Goal: Task Accomplishment & Management: Use online tool/utility

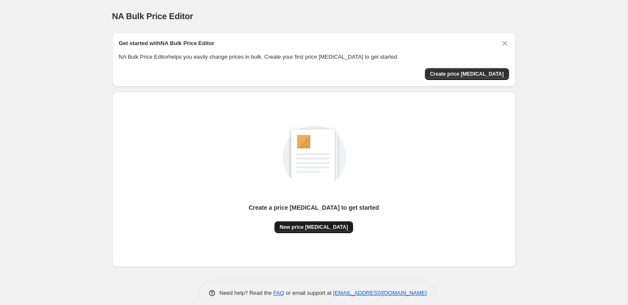
click at [334, 228] on span "New price [MEDICAL_DATA]" at bounding box center [314, 226] width 68 height 7
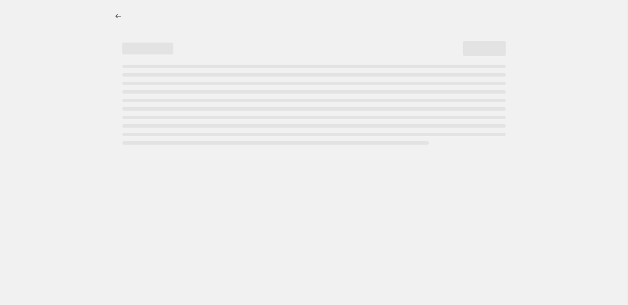
select select "percentage"
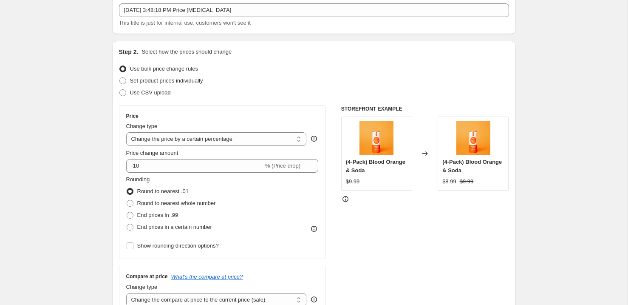
scroll to position [54, 0]
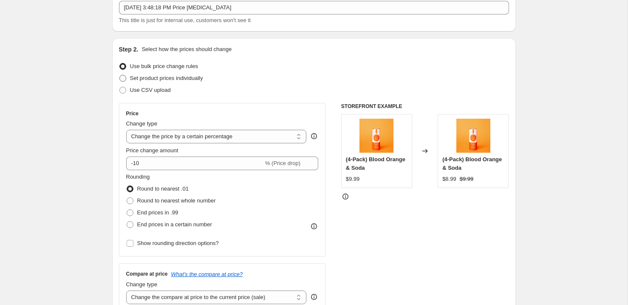
click at [121, 79] on span at bounding box center [122, 78] width 7 height 7
click at [120, 75] on input "Set product prices individually" at bounding box center [119, 75] width 0 height 0
radio input "true"
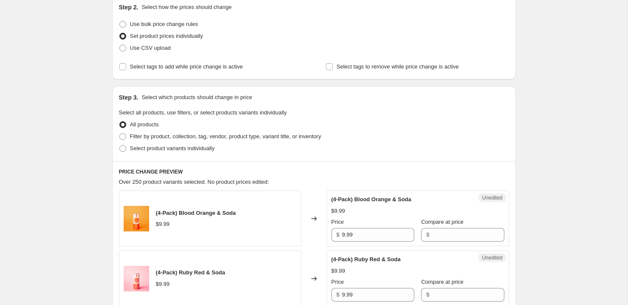
scroll to position [83, 0]
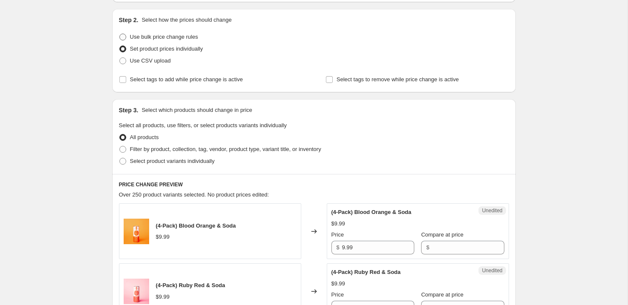
click at [126, 34] on span at bounding box center [122, 37] width 7 height 7
click at [120, 34] on input "Use bulk price change rules" at bounding box center [119, 34] width 0 height 0
radio input "true"
select select "percentage"
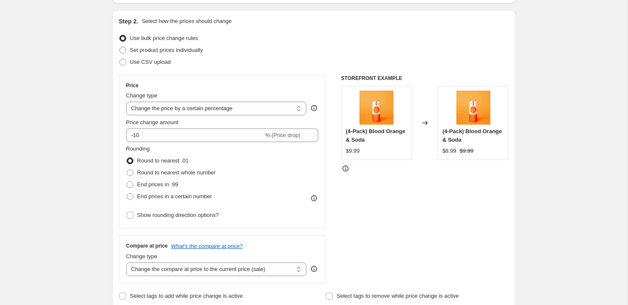
scroll to position [79, 0]
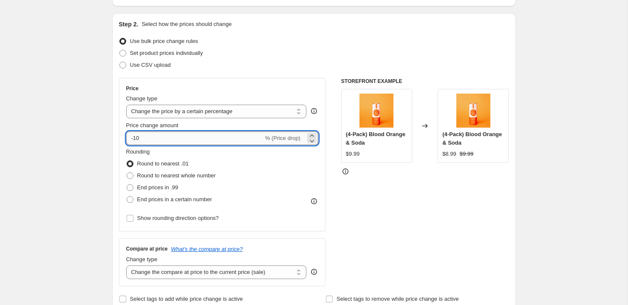
click at [211, 140] on input "-10" at bounding box center [194, 138] width 137 height 14
type input "-1"
type input "-20"
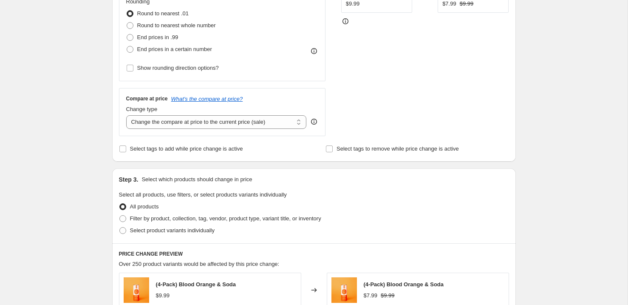
scroll to position [239, 0]
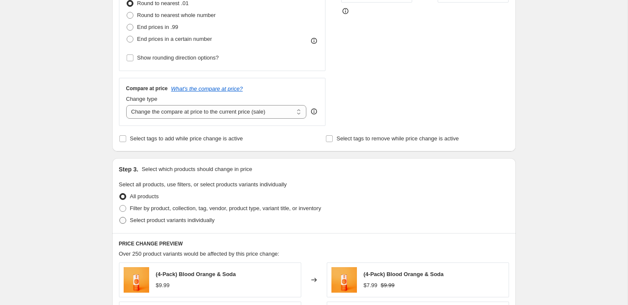
click at [121, 221] on span at bounding box center [122, 220] width 7 height 7
click at [120, 217] on input "Select product variants individually" at bounding box center [119, 217] width 0 height 0
radio input "true"
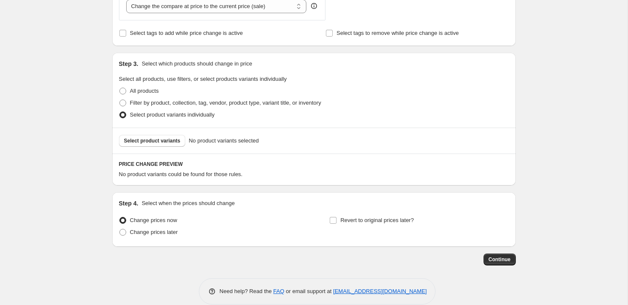
scroll to position [356, 0]
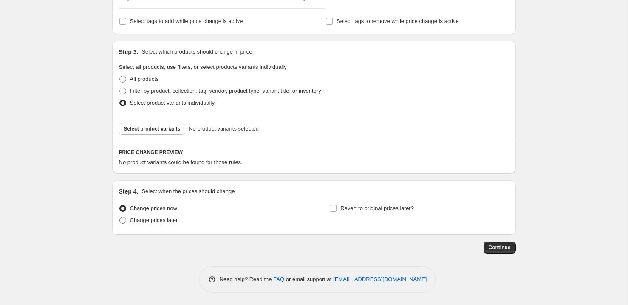
click at [122, 220] on span at bounding box center [122, 220] width 7 height 7
click at [120, 217] on input "Change prices later" at bounding box center [119, 217] width 0 height 0
radio input "true"
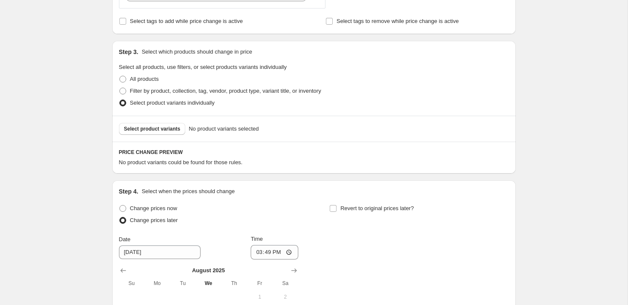
scroll to position [404, 0]
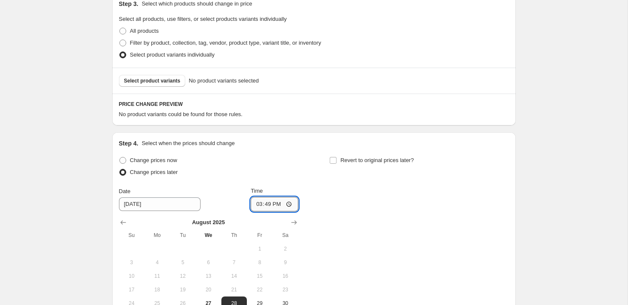
click at [288, 205] on input "15:49" at bounding box center [275, 204] width 48 height 14
type input "00:30"
click at [391, 220] on div "Change prices now Change prices later Date [DATE] Time 00:[DATE] Mo Tu We Th Fr…" at bounding box center [314, 238] width 390 height 169
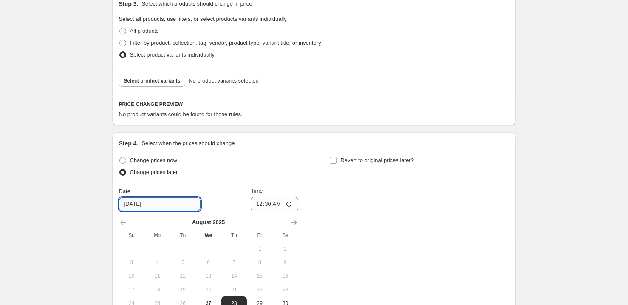
click at [145, 206] on input "[DATE]" at bounding box center [160, 204] width 82 height 14
click at [169, 203] on input "[DATE]" at bounding box center [160, 204] width 82 height 14
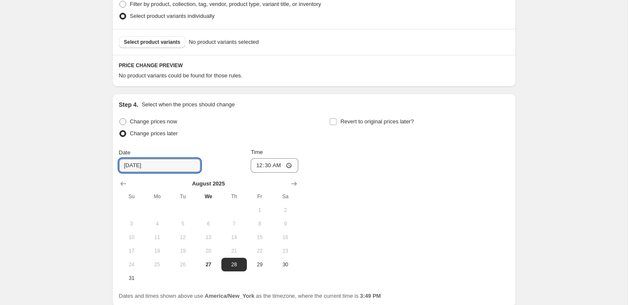
scroll to position [469, 0]
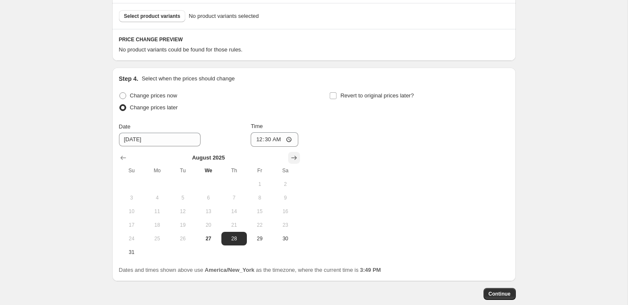
click at [297, 158] on icon "Show next month, September 2025" at bounding box center [294, 157] width 8 height 8
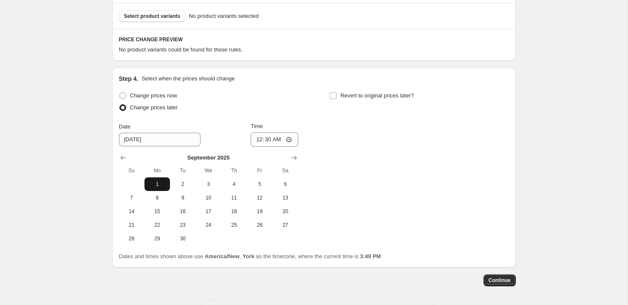
click at [155, 182] on span "1" at bounding box center [157, 184] width 19 height 7
type input "[DATE]"
click at [359, 190] on div "Change prices now Change prices later Date [DATE] Time 00:[DATE] Mo Tu We Th Fr…" at bounding box center [314, 167] width 390 height 155
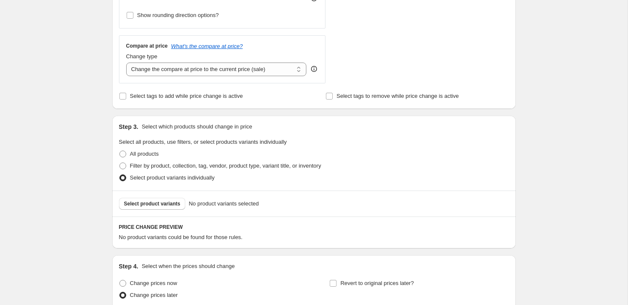
scroll to position [310, 0]
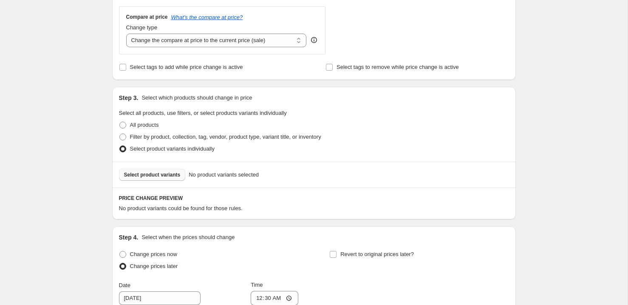
click at [177, 175] on span "Select product variants" at bounding box center [152, 174] width 56 height 7
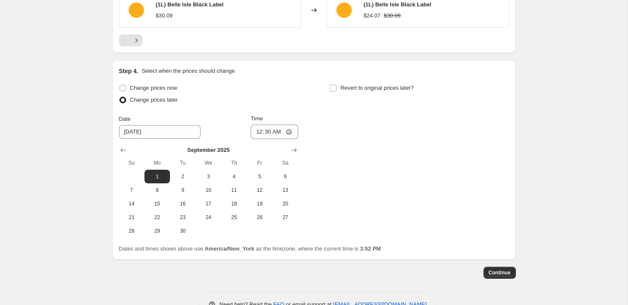
scroll to position [691, 0]
click at [499, 271] on span "Continue" at bounding box center [500, 271] width 22 height 7
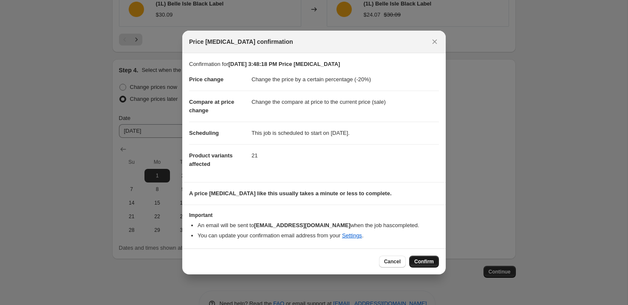
click at [432, 263] on span "Confirm" at bounding box center [424, 261] width 20 height 7
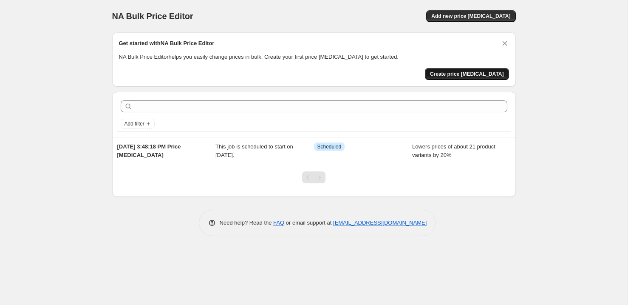
click at [472, 72] on span "Create price [MEDICAL_DATA]" at bounding box center [467, 74] width 74 height 7
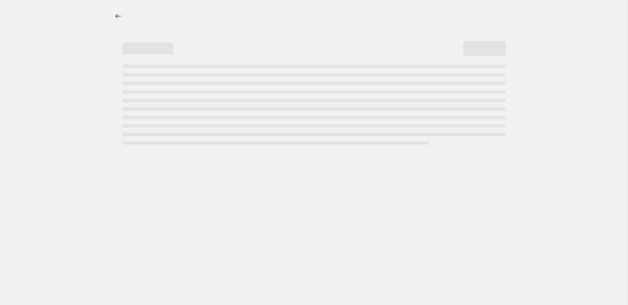
select select "percentage"
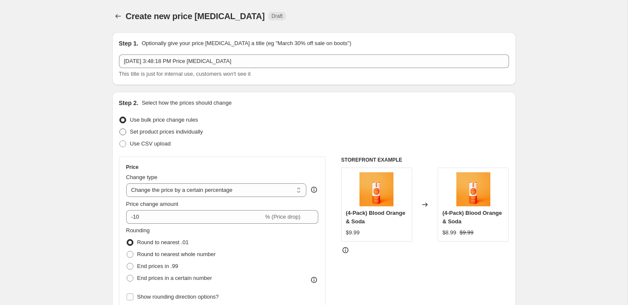
click at [120, 132] on span at bounding box center [122, 131] width 7 height 7
click at [120, 129] on input "Set product prices individually" at bounding box center [119, 128] width 0 height 0
radio input "true"
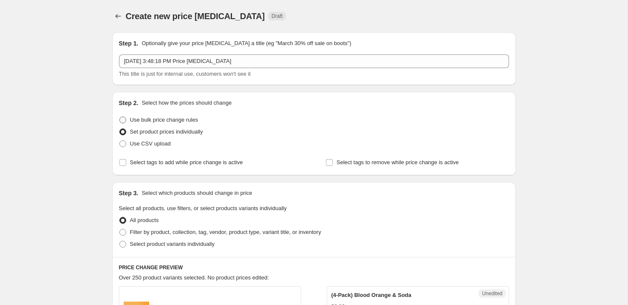
click at [121, 117] on span at bounding box center [122, 119] width 7 height 7
click at [120, 117] on input "Use bulk price change rules" at bounding box center [119, 116] width 0 height 0
radio input "true"
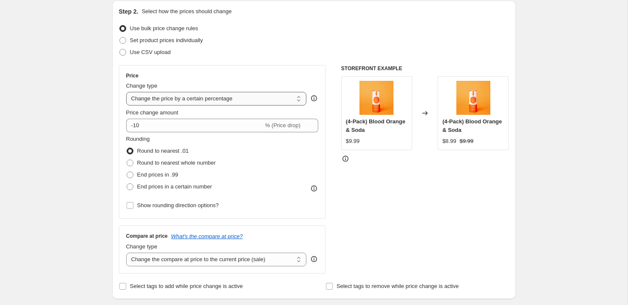
scroll to position [130, 0]
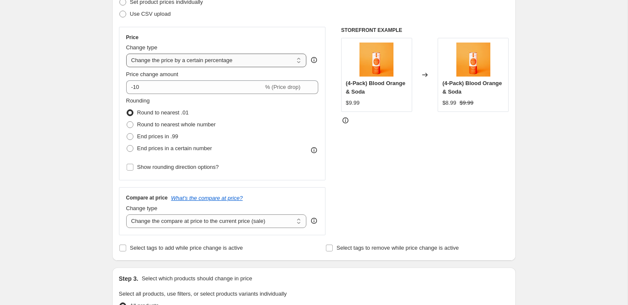
click at [218, 57] on select "Change the price to a certain amount Change the price by a certain amount Chang…" at bounding box center [216, 61] width 181 height 14
select select "to"
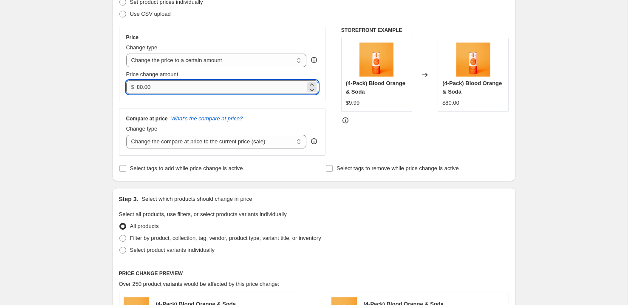
click at [181, 84] on input "80.00" at bounding box center [221, 87] width 169 height 14
type input "25.99"
click at [82, 135] on div "Create new price [MEDICAL_DATA]. This page is ready Create new price [MEDICAL_D…" at bounding box center [313, 255] width 627 height 770
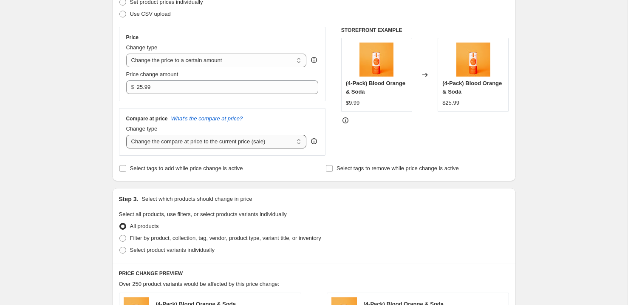
click at [198, 142] on select "Change the compare at price to the current price (sale) Change the compare at p…" at bounding box center [216, 142] width 181 height 14
click at [206, 141] on select "Change the compare at price to the current price (sale) Change the compare at p…" at bounding box center [216, 142] width 181 height 14
select select "remove"
click at [97, 134] on div "Create new price [MEDICAL_DATA]. This page is ready Create new price [MEDICAL_D…" at bounding box center [313, 255] width 627 height 770
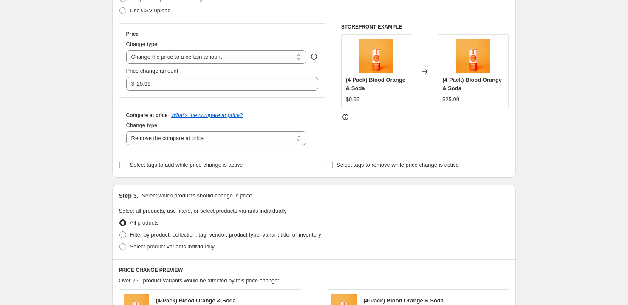
scroll to position [206, 0]
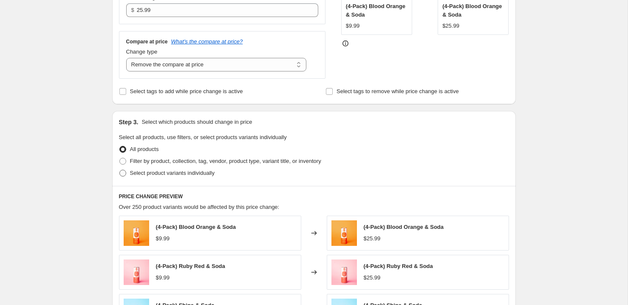
click at [121, 171] on span at bounding box center [122, 172] width 7 height 7
click at [120, 170] on input "Select product variants individually" at bounding box center [119, 169] width 0 height 0
radio input "true"
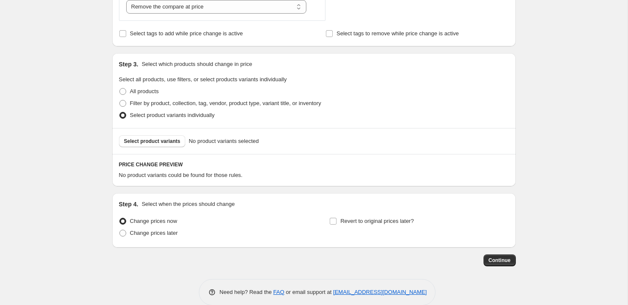
scroll to position [277, 0]
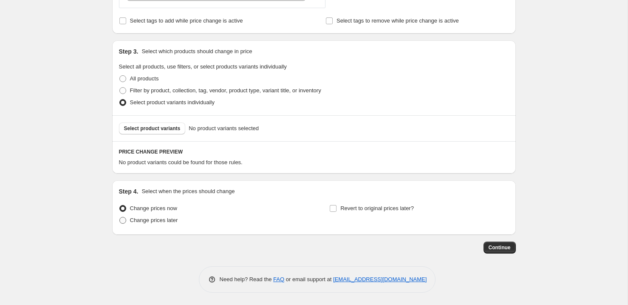
click at [126, 221] on span at bounding box center [122, 220] width 7 height 7
click at [120, 217] on input "Change prices later" at bounding box center [119, 217] width 0 height 0
radio input "true"
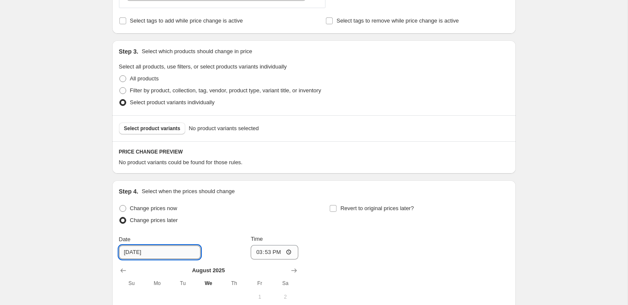
click at [153, 253] on input "[DATE]" at bounding box center [160, 252] width 82 height 14
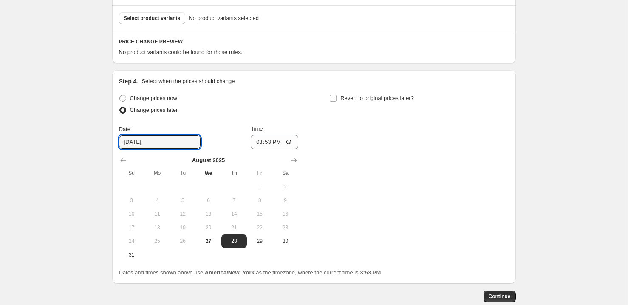
scroll to position [393, 0]
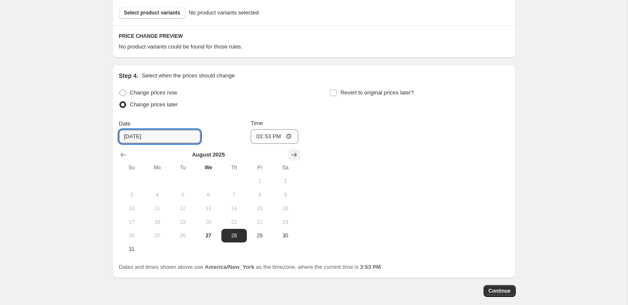
click at [295, 153] on icon "Show next month, September 2025" at bounding box center [294, 155] width 6 height 4
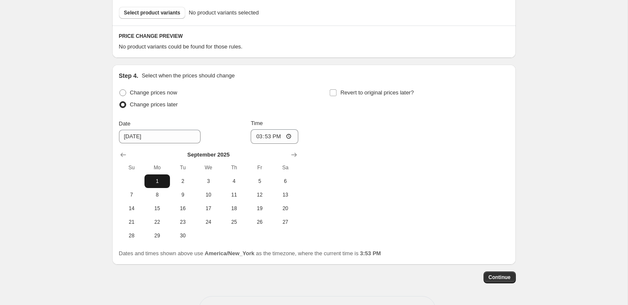
click at [156, 180] on span "1" at bounding box center [157, 181] width 19 height 7
type input "[DATE]"
click at [293, 135] on input "15:53" at bounding box center [275, 136] width 48 height 14
type input "00:01"
click at [375, 168] on div "Change prices now Change prices later Date [DATE] Time 00:[DATE] Mo Tu We Th Fr…" at bounding box center [314, 164] width 390 height 155
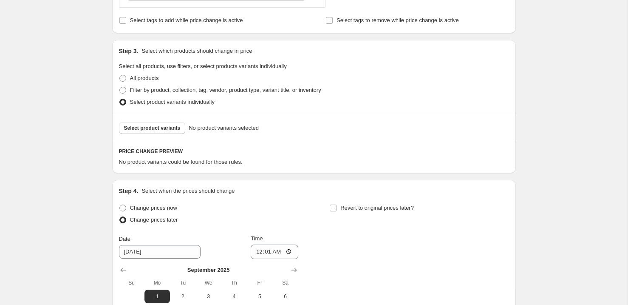
scroll to position [271, 0]
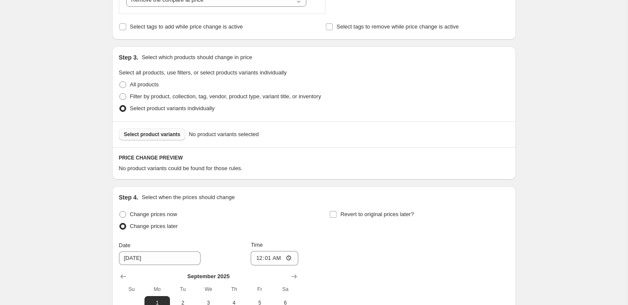
click at [147, 137] on button "Select product variants" at bounding box center [152, 134] width 67 height 12
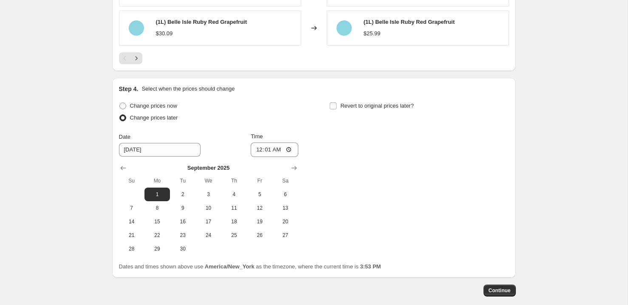
scroll to position [636, 0]
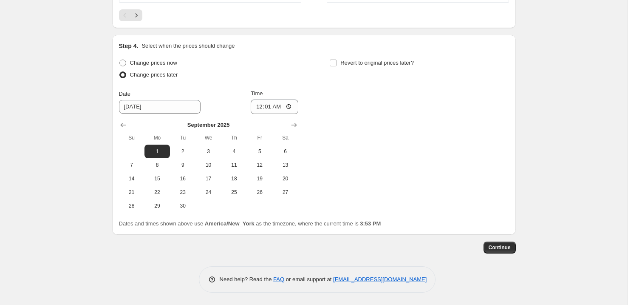
click at [481, 247] on div "Continue" at bounding box center [314, 247] width 404 height 12
click at [492, 247] on span "Continue" at bounding box center [500, 247] width 22 height 7
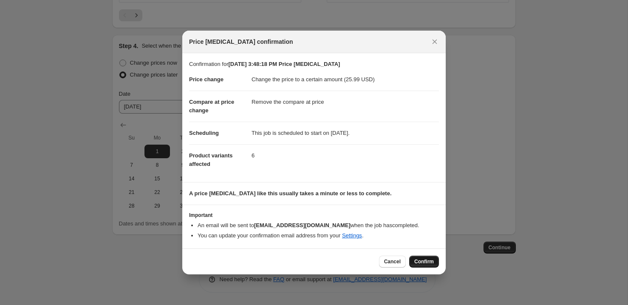
click at [417, 260] on span "Confirm" at bounding box center [424, 261] width 20 height 7
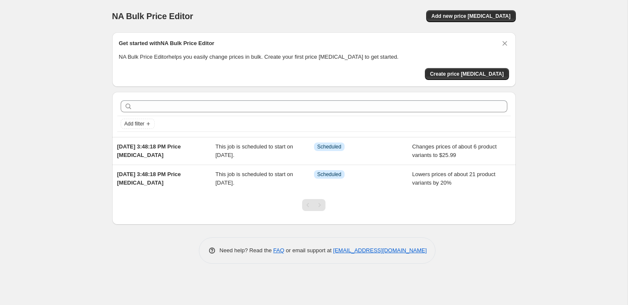
click at [529, 156] on div "NA Bulk Price Editor. This page is ready NA Bulk Price Editor Add new price [ME…" at bounding box center [313, 152] width 627 height 305
